Goal: Transaction & Acquisition: Purchase product/service

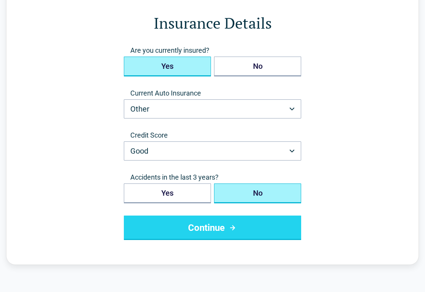
scroll to position [45, 0]
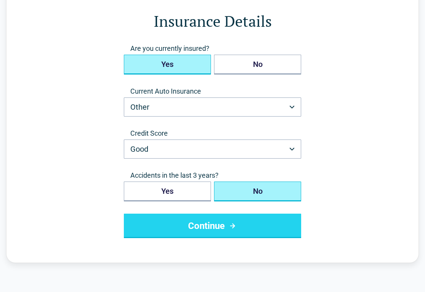
click at [129, 109] on button "Other" at bounding box center [212, 107] width 177 height 19
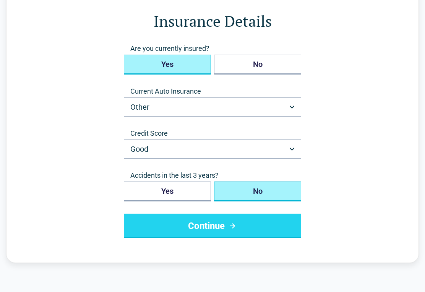
click at [154, 112] on button "Other" at bounding box center [212, 106] width 177 height 19
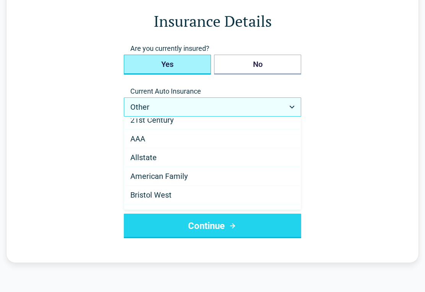
scroll to position [28, 0]
click at [166, 176] on span "American Family" at bounding box center [158, 174] width 57 height 9
select select "**********"
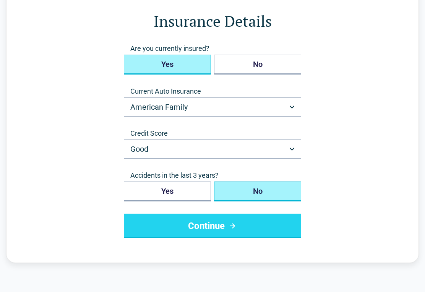
click at [221, 151] on button "Good" at bounding box center [212, 148] width 177 height 19
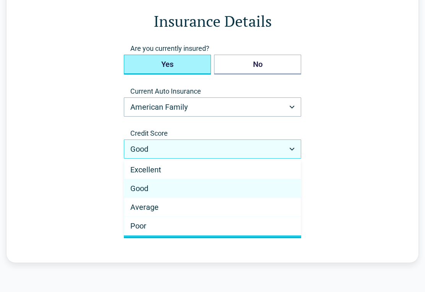
click at [141, 190] on span "Good" at bounding box center [139, 188] width 18 height 9
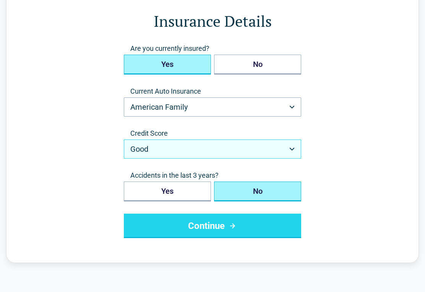
click at [208, 227] on button "Continue" at bounding box center [212, 226] width 177 height 24
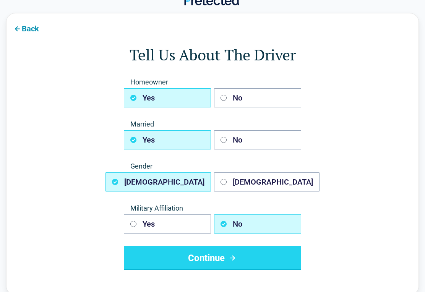
scroll to position [12, 0]
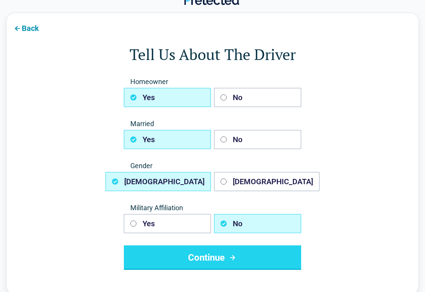
click at [203, 255] on button "Continue" at bounding box center [212, 257] width 177 height 24
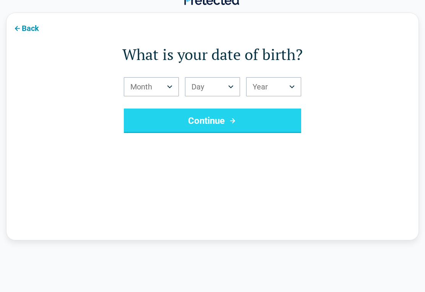
scroll to position [0, 0]
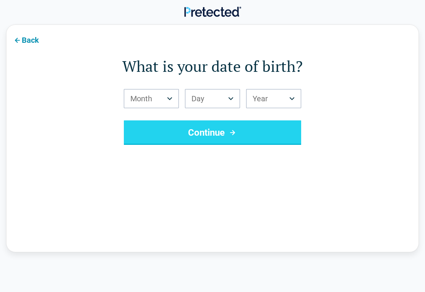
click at [140, 102] on button "Month" at bounding box center [151, 98] width 55 height 19
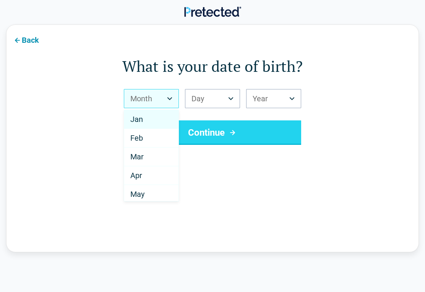
click at [136, 122] on span "Jan" at bounding box center [136, 119] width 13 height 9
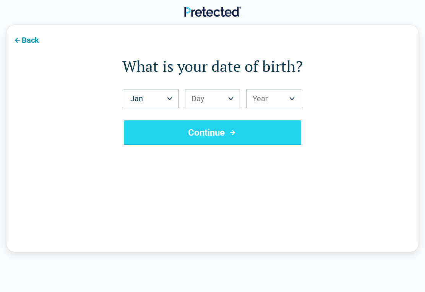
click at [206, 101] on button "Day" at bounding box center [212, 98] width 55 height 19
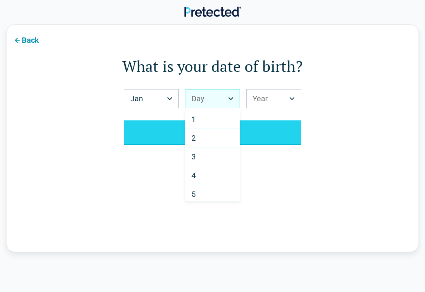
click at [190, 122] on div "1" at bounding box center [212, 119] width 54 height 19
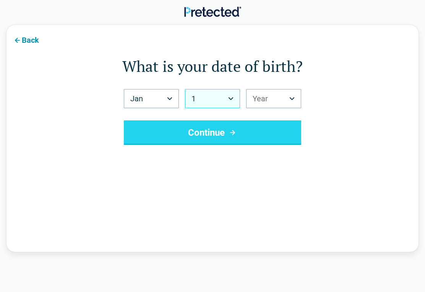
click at [269, 102] on button "Year" at bounding box center [273, 98] width 55 height 19
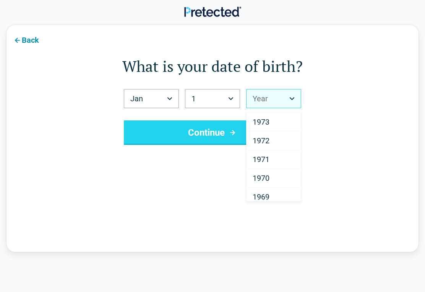
scroll to position [634, 0]
click at [264, 176] on span "1970" at bounding box center [261, 178] width 17 height 9
select select "****"
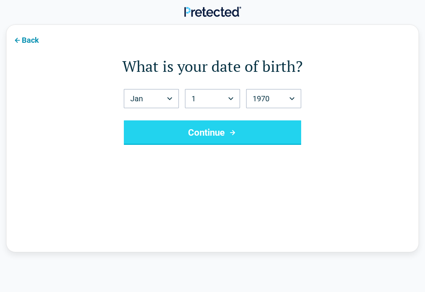
click at [196, 133] on button "Continue" at bounding box center [212, 132] width 177 height 24
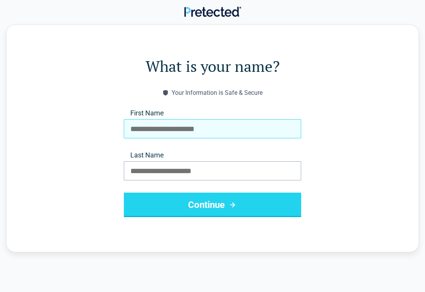
click at [191, 127] on input "First Name" at bounding box center [212, 128] width 177 height 19
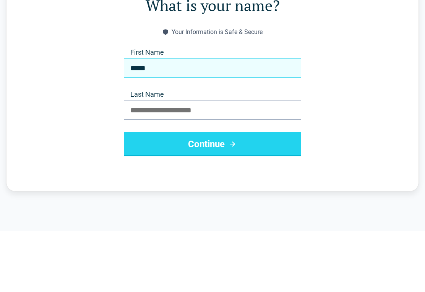
type input "*****"
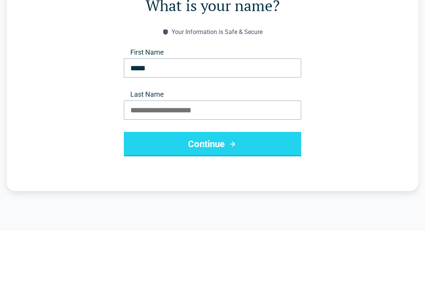
click at [228, 161] on input "Last Name" at bounding box center [212, 170] width 177 height 19
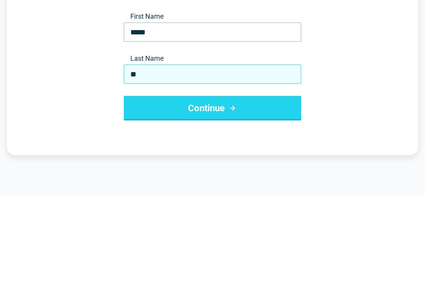
type input "**"
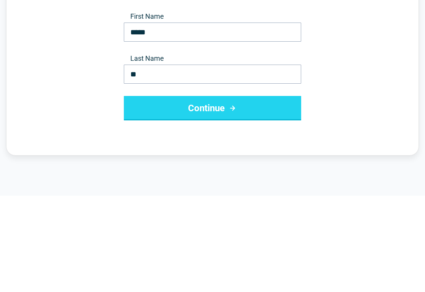
click at [206, 193] on button "Continue" at bounding box center [212, 205] width 177 height 24
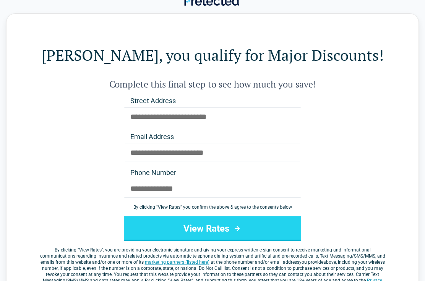
scroll to position [11, 0]
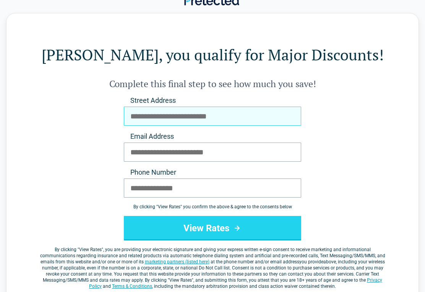
click at [243, 115] on input "Street Address" at bounding box center [212, 116] width 177 height 19
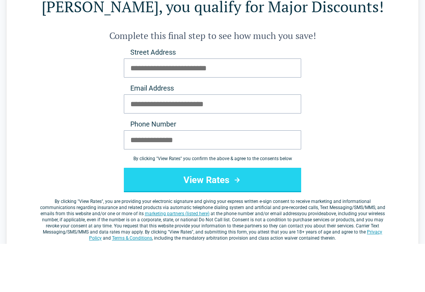
scroll to position [60, 0]
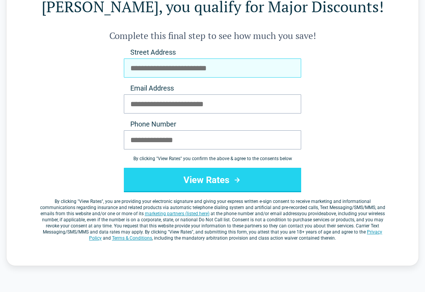
click at [245, 70] on input "Street Address" at bounding box center [212, 67] width 177 height 19
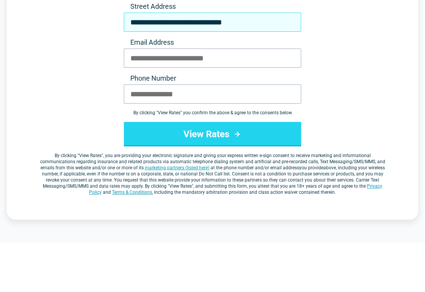
type input "**********"
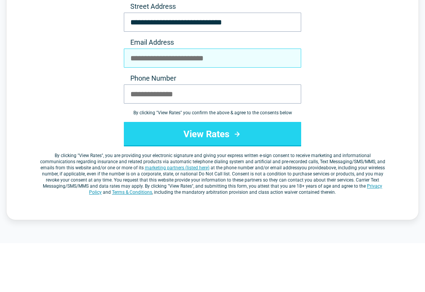
click at [224, 98] on input "Email Address" at bounding box center [212, 107] width 177 height 19
type input "**********"
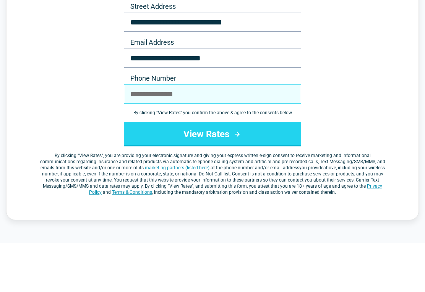
click at [257, 134] on input "Phone Number" at bounding box center [212, 143] width 177 height 19
type input "**********"
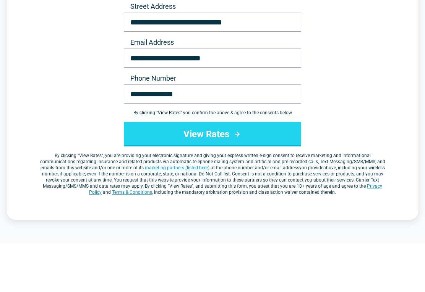
click at [222, 171] on button "View Rates" at bounding box center [212, 183] width 177 height 24
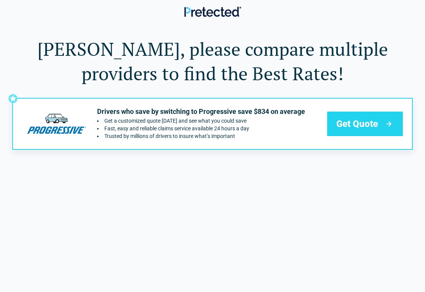
click at [363, 129] on span "Get Quote" at bounding box center [357, 124] width 42 height 12
